Goal: Task Accomplishment & Management: Manage account settings

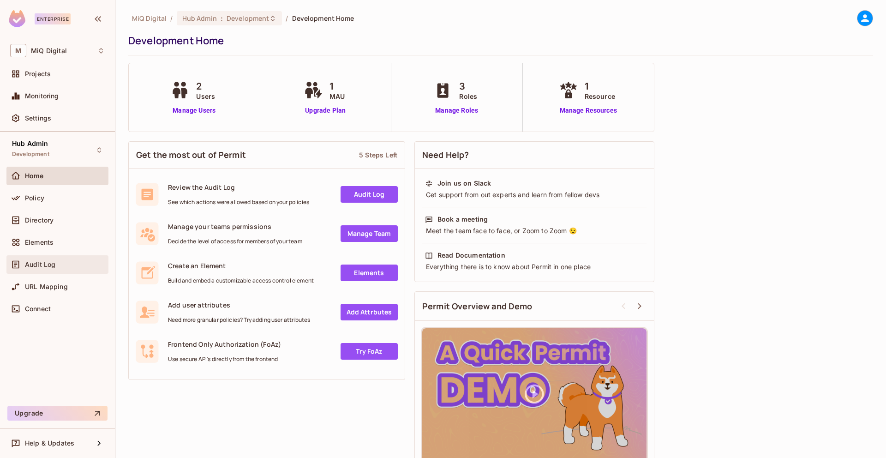
click at [51, 267] on span "Audit Log" at bounding box center [40, 264] width 30 height 7
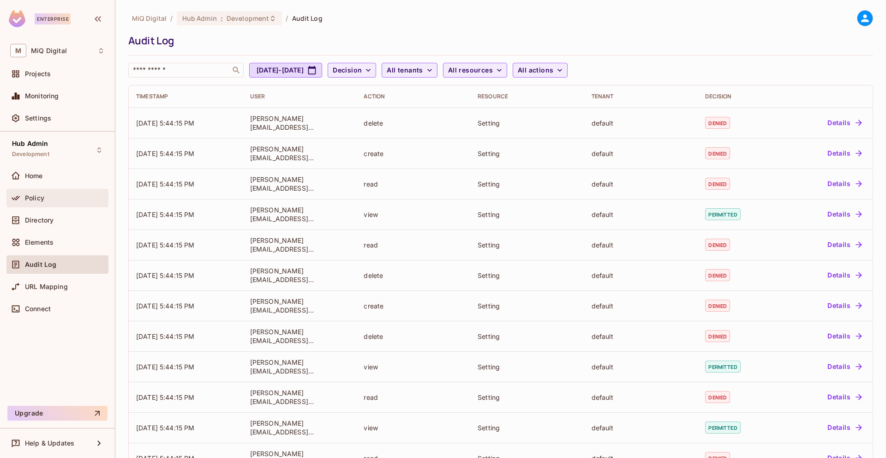
click at [54, 200] on div "Policy" at bounding box center [65, 197] width 80 height 7
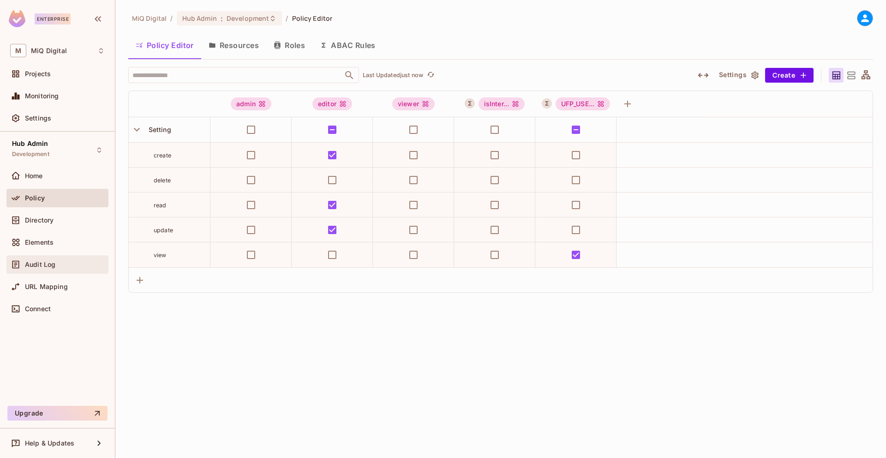
click at [43, 261] on span "Audit Log" at bounding box center [40, 264] width 30 height 7
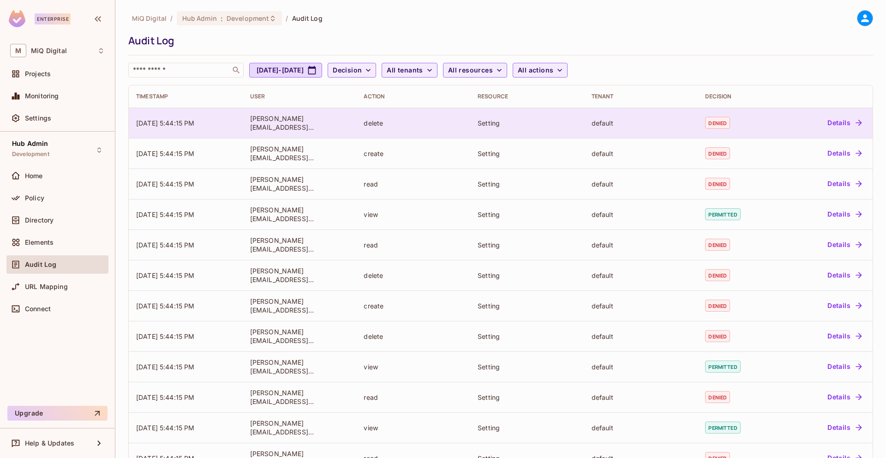
click at [831, 123] on button "Details" at bounding box center [845, 122] width 42 height 15
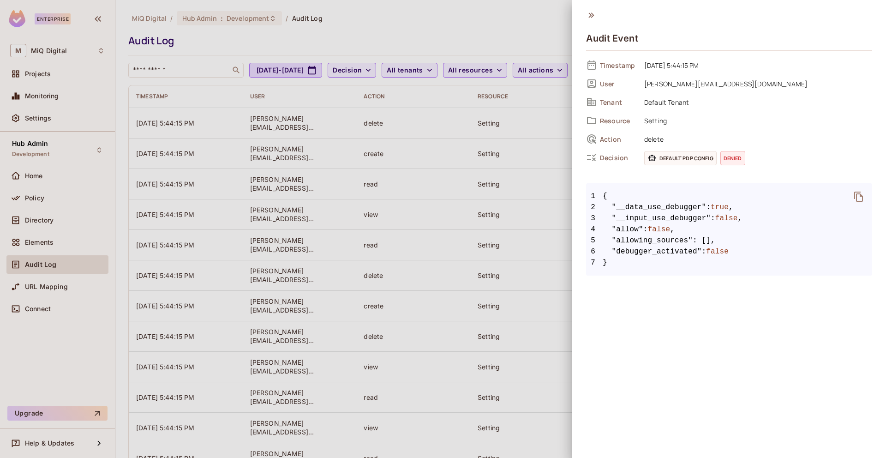
click at [566, 203] on div at bounding box center [443, 229] width 886 height 458
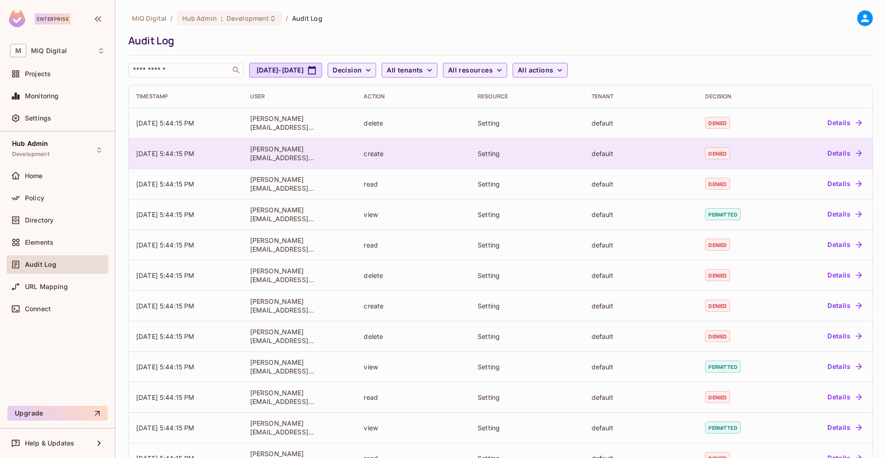
click at [840, 151] on button "Details" at bounding box center [845, 153] width 42 height 15
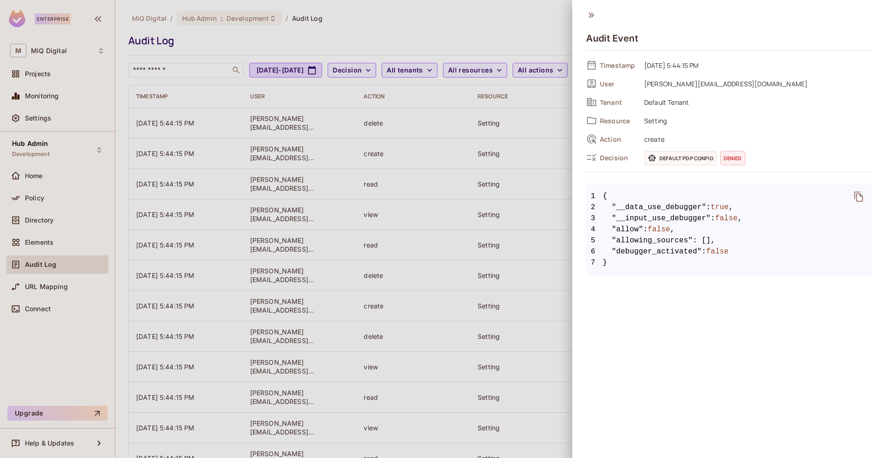
click at [504, 195] on div at bounding box center [443, 229] width 886 height 458
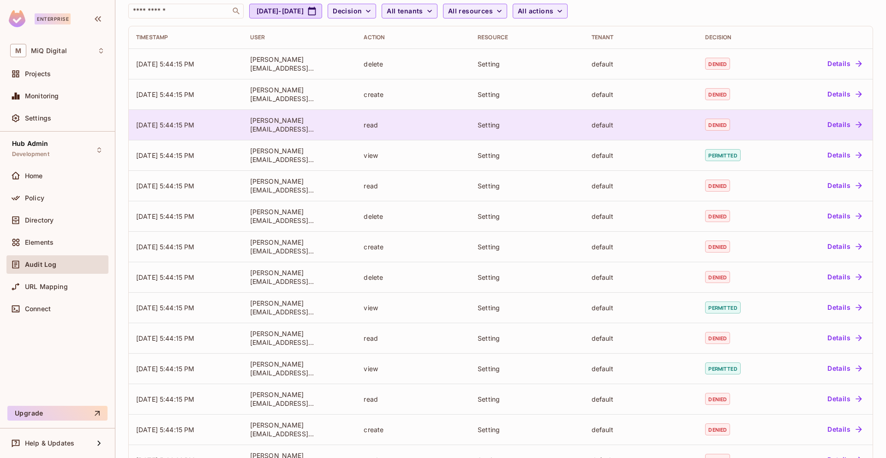
scroll to position [58, 0]
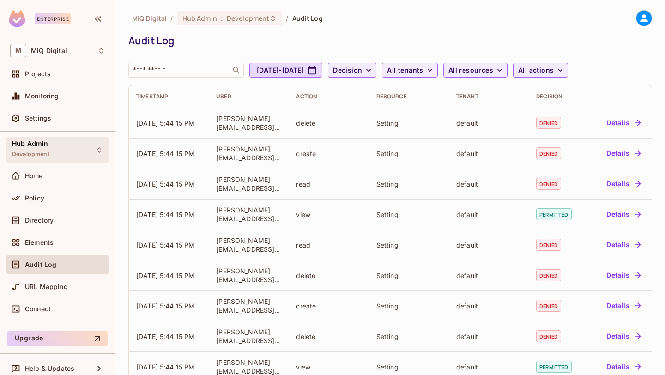
click at [48, 152] on span "Development" at bounding box center [30, 154] width 37 height 7
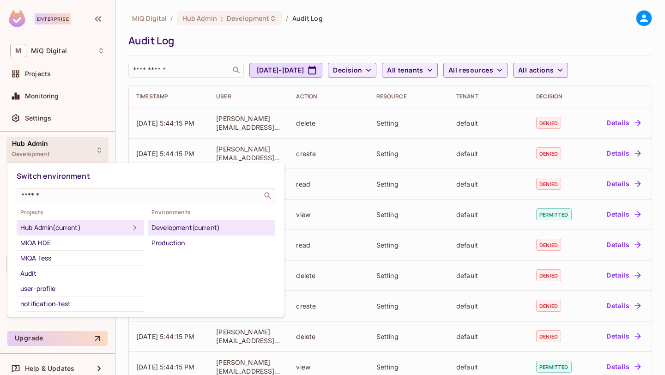
click at [202, 224] on div "Development (current)" at bounding box center [211, 227] width 120 height 11
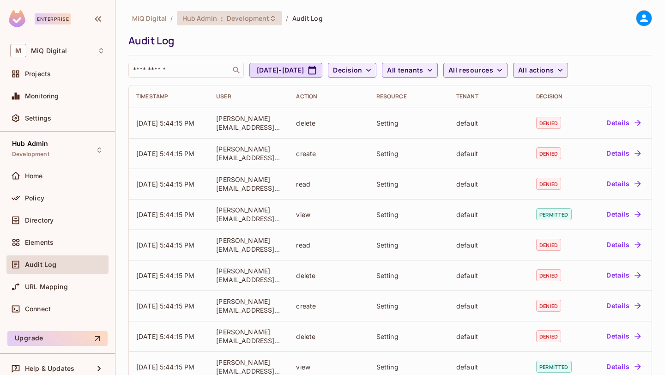
click at [249, 15] on span "Development" at bounding box center [248, 18] width 42 height 9
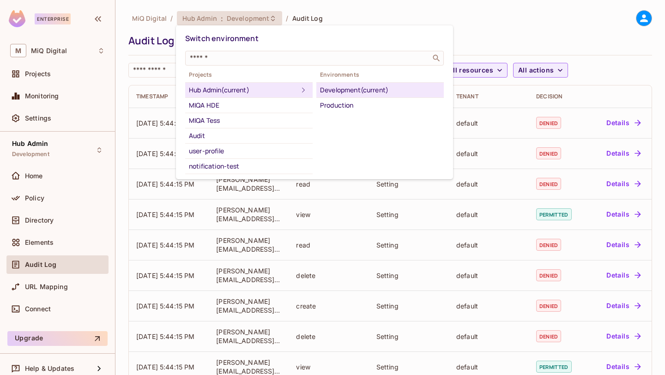
click at [358, 93] on div "Development (current)" at bounding box center [380, 89] width 120 height 11
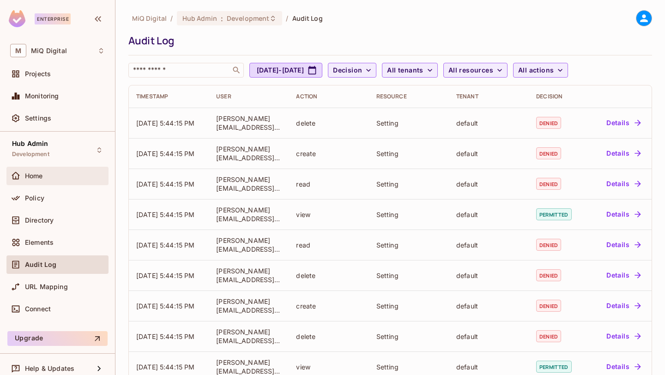
click at [36, 177] on span "Home" at bounding box center [34, 175] width 18 height 7
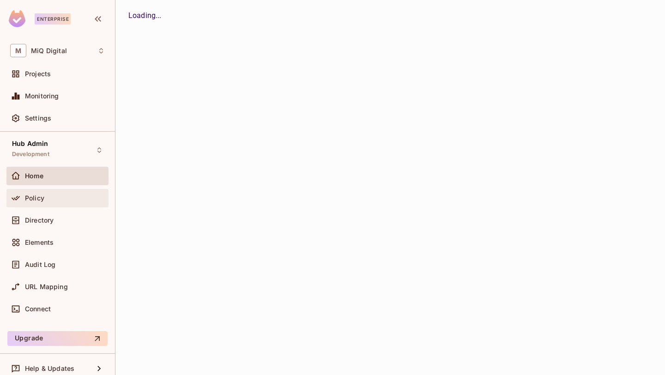
click at [52, 200] on div "Policy" at bounding box center [65, 197] width 80 height 7
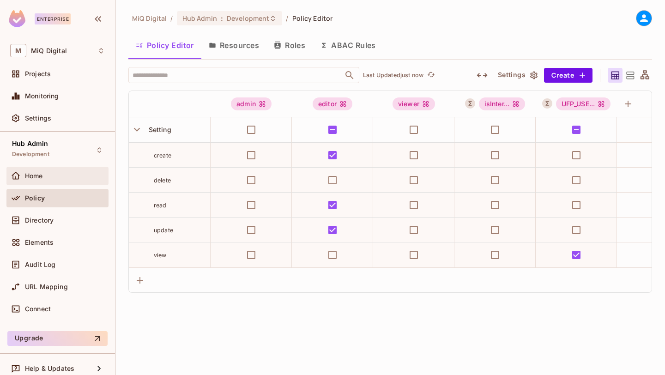
click at [52, 176] on div "Home" at bounding box center [65, 175] width 80 height 7
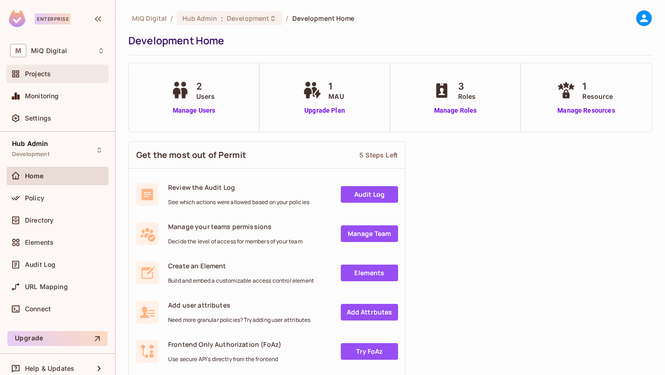
click at [41, 78] on div "Projects" at bounding box center [57, 73] width 95 height 11
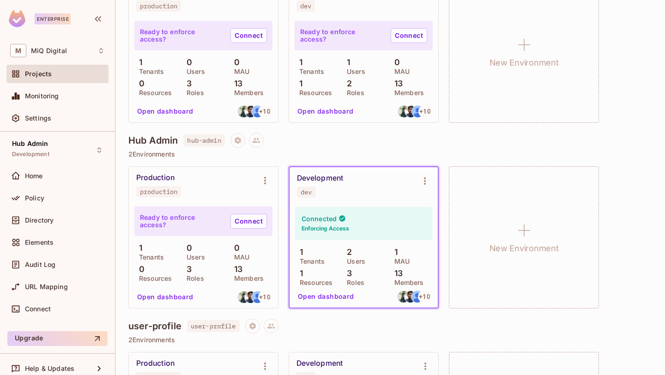
scroll to position [525, 0]
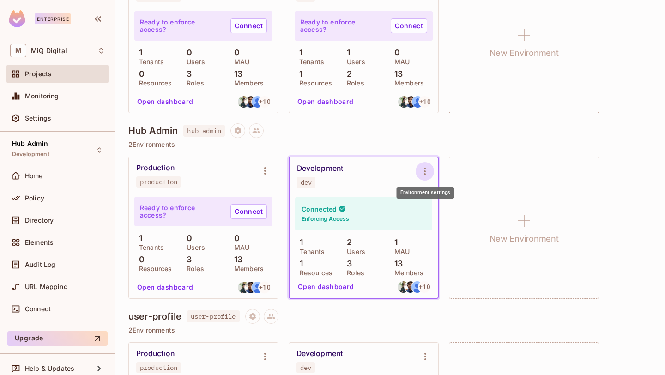
click at [428, 173] on icon "Environment settings" at bounding box center [424, 171] width 11 height 11
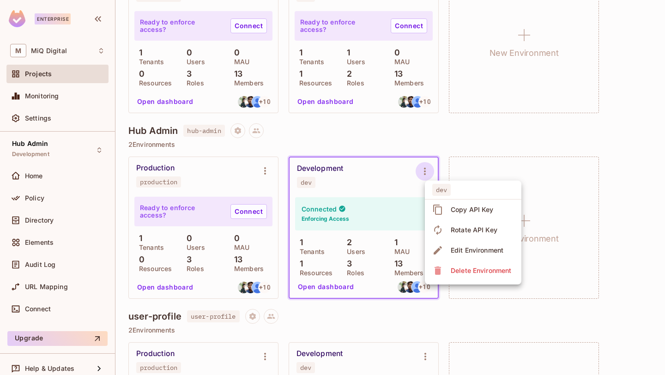
click at [454, 207] on div "Copy API Key" at bounding box center [472, 209] width 43 height 9
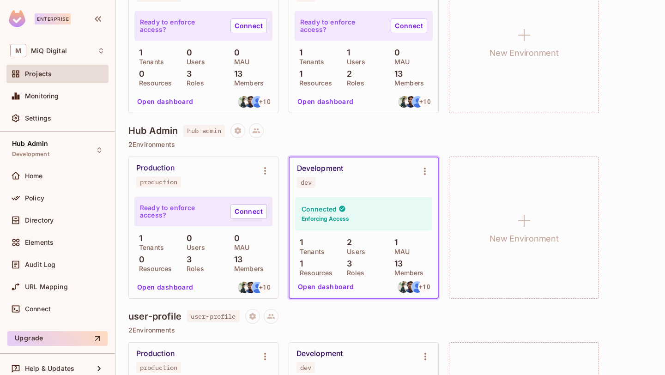
click at [336, 157] on div "Development dev" at bounding box center [363, 175] width 148 height 37
click at [324, 168] on div "Development" at bounding box center [320, 168] width 46 height 9
click at [323, 223] on h6 "Enforcing Access" at bounding box center [325, 219] width 48 height 8
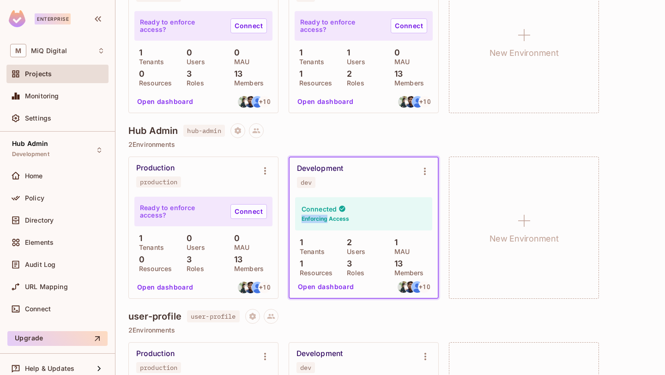
click at [323, 223] on h6 "Enforcing Access" at bounding box center [325, 219] width 48 height 8
click at [57, 201] on div "Policy" at bounding box center [65, 197] width 80 height 7
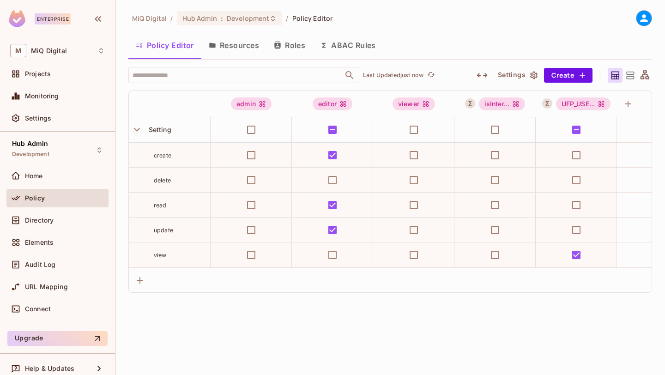
click at [162, 256] on span "view" at bounding box center [160, 255] width 13 height 7
copy span "view"
click at [54, 263] on span "Audit Log" at bounding box center [40, 264] width 30 height 7
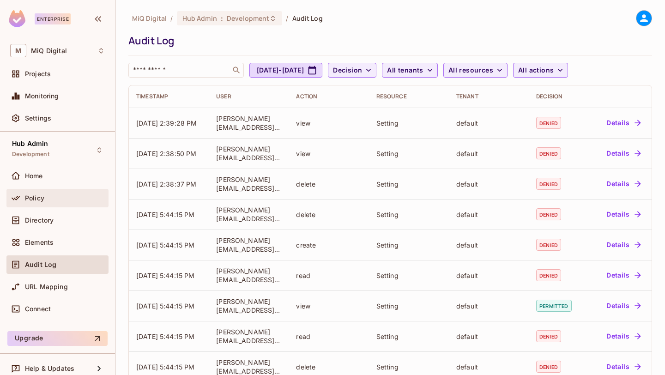
click at [72, 192] on div "Policy" at bounding box center [57, 198] width 102 height 18
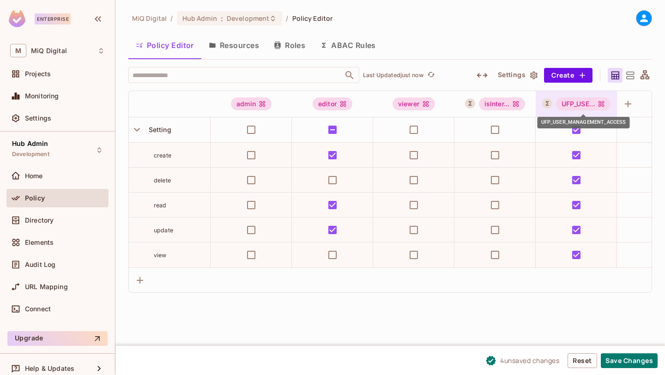
click at [579, 103] on div "UFP_USE..." at bounding box center [583, 103] width 55 height 13
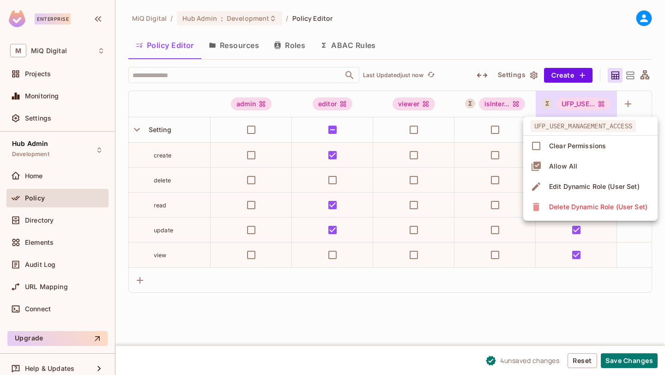
click at [554, 182] on div "Edit Dynamic Role (User Set)" at bounding box center [594, 186] width 90 height 9
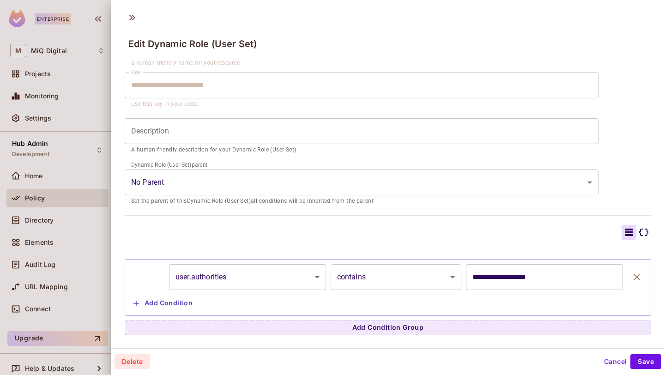
scroll to position [1, 0]
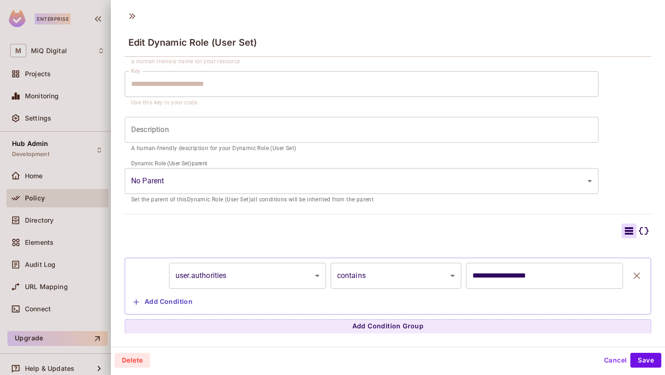
click at [81, 229] on div at bounding box center [332, 187] width 665 height 375
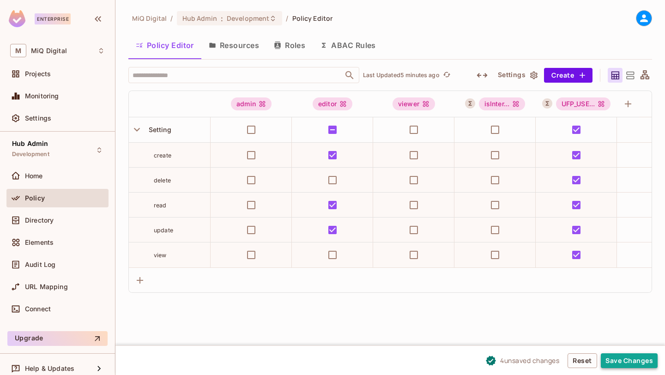
click at [624, 362] on button "Save Changes" at bounding box center [629, 360] width 57 height 15
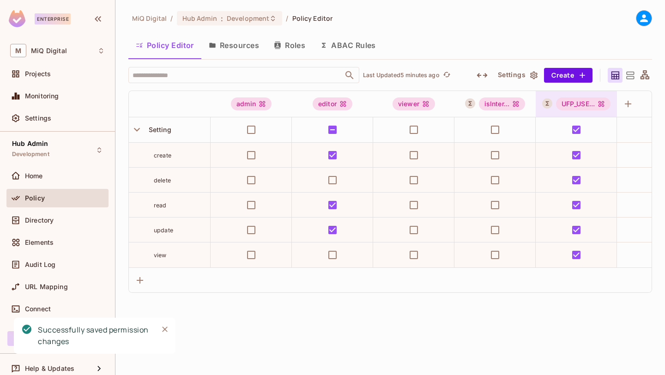
click at [602, 103] on icon "UFP_USER_MANAGEMENT_ACCESS" at bounding box center [601, 104] width 6 height 6
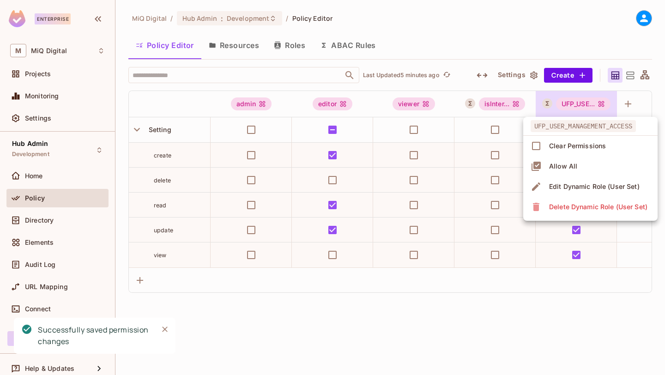
click at [564, 188] on div "Edit Dynamic Role (User Set)" at bounding box center [594, 186] width 90 height 9
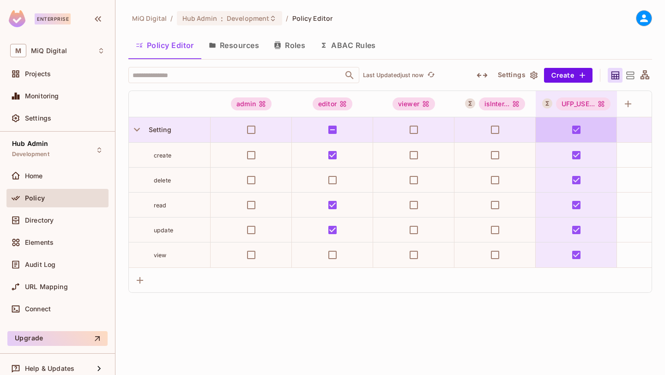
click at [596, 96] on div "UFP_USE..." at bounding box center [576, 104] width 81 height 26
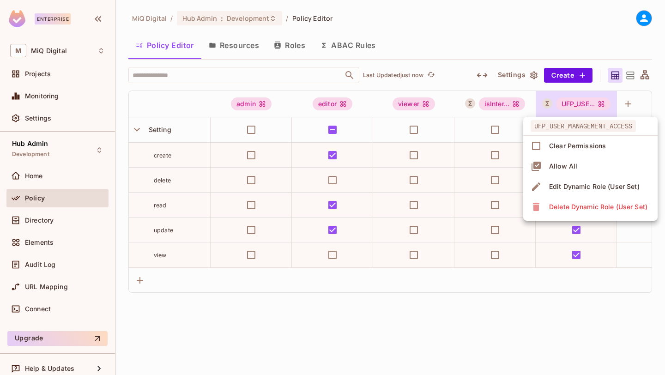
click at [578, 187] on div "Edit Dynamic Role (User Set)" at bounding box center [594, 186] width 90 height 9
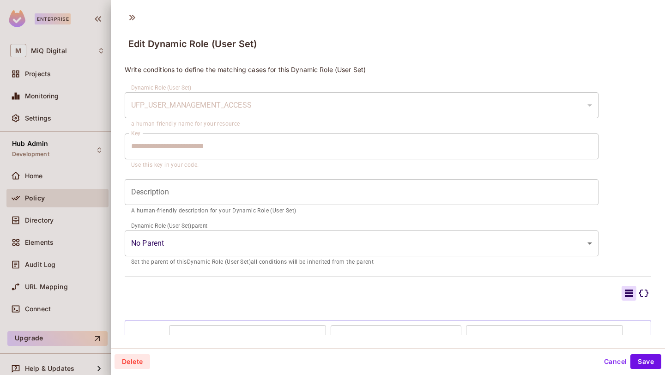
scroll to position [61, 0]
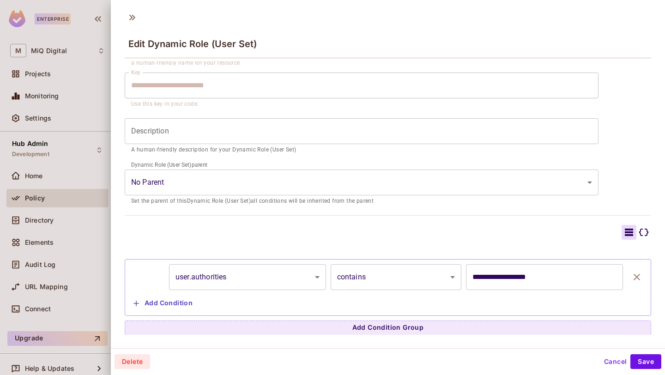
click at [610, 360] on button "Cancel" at bounding box center [615, 361] width 30 height 15
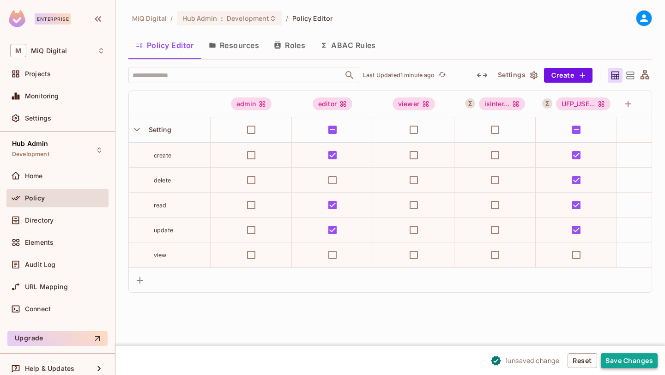
click at [621, 361] on button "Save Changes" at bounding box center [629, 360] width 57 height 15
click at [627, 360] on button "Save Changes" at bounding box center [629, 360] width 57 height 15
click at [619, 363] on button "Save Changes" at bounding box center [629, 360] width 57 height 15
click at [630, 363] on button "Save Changes" at bounding box center [629, 360] width 57 height 15
click at [621, 363] on button "Save Changes" at bounding box center [629, 360] width 57 height 15
